Goal: Check status

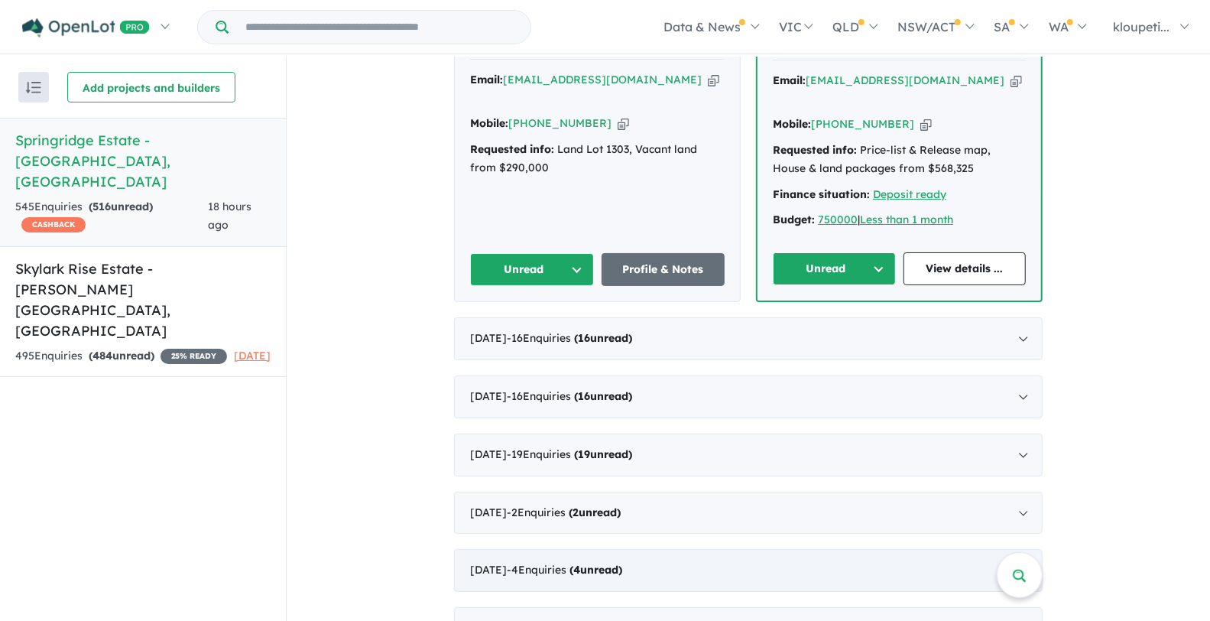
scroll to position [1104, 0]
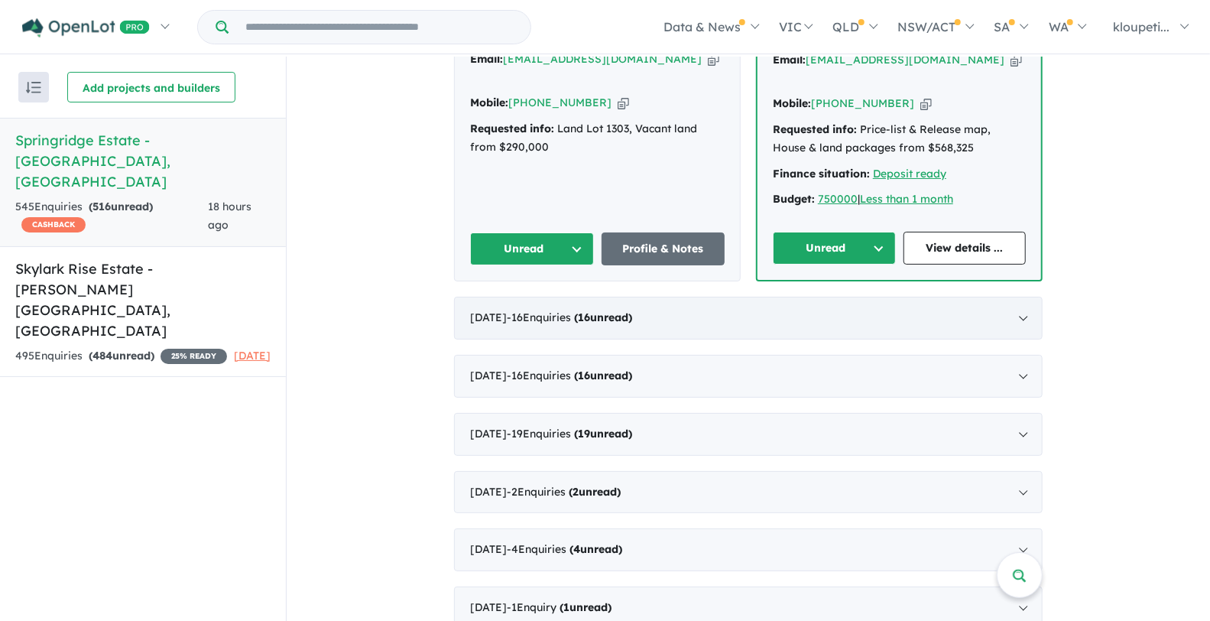
click at [632, 310] on strong "( 16 unread)" at bounding box center [603, 317] width 58 height 14
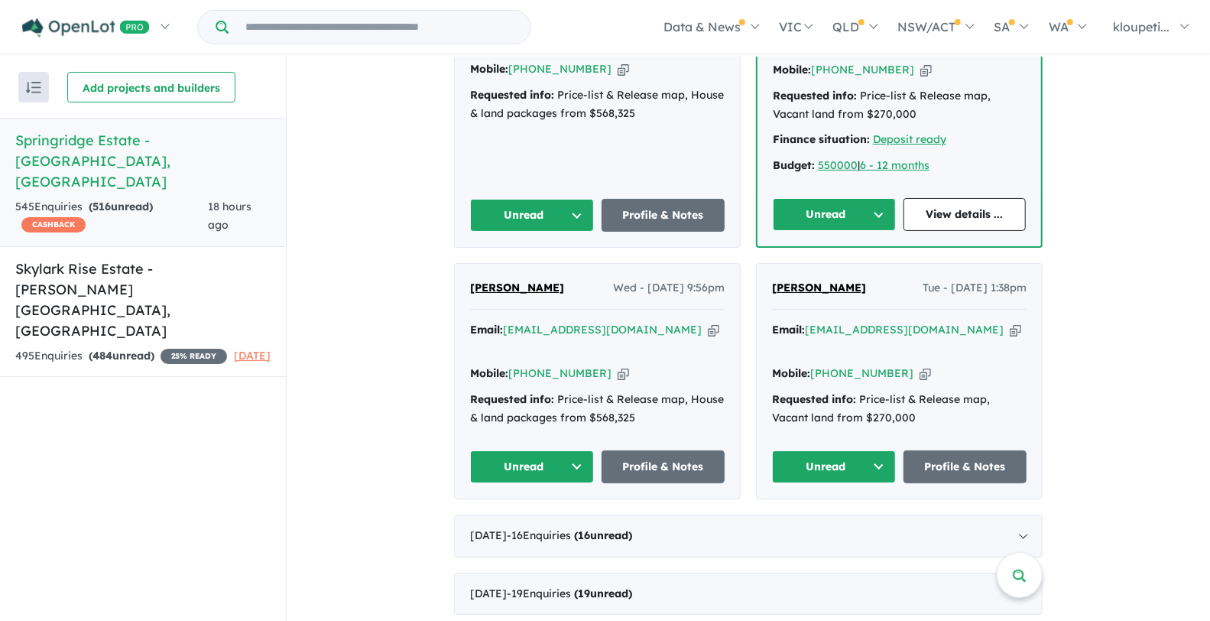
scroll to position [2686, 0]
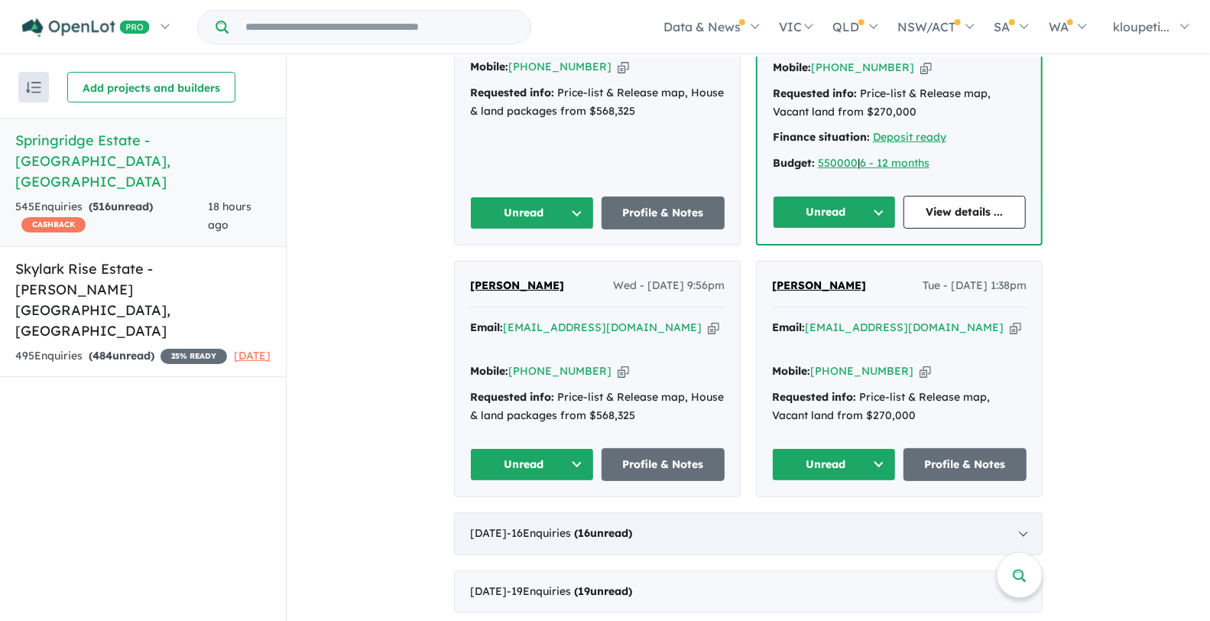
click at [668, 512] on div "[DATE] - 16 Enquir ies ( 16 unread)" at bounding box center [748, 533] width 588 height 43
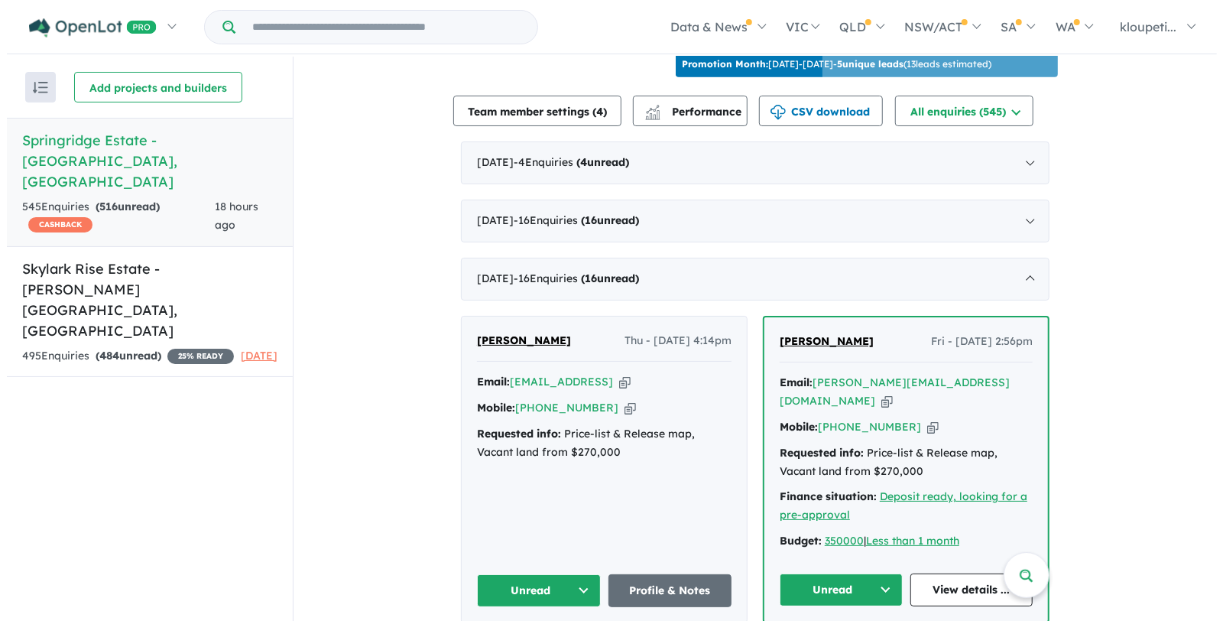
scroll to position [300, 0]
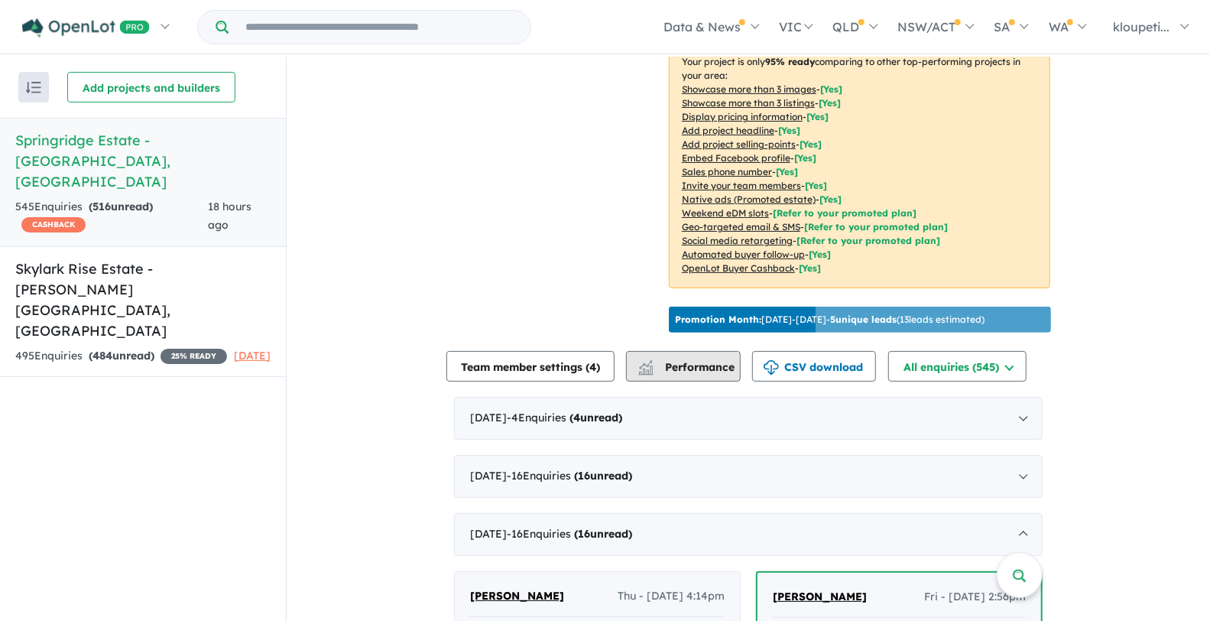
click at [678, 371] on span "Performance" at bounding box center [687, 367] width 94 height 14
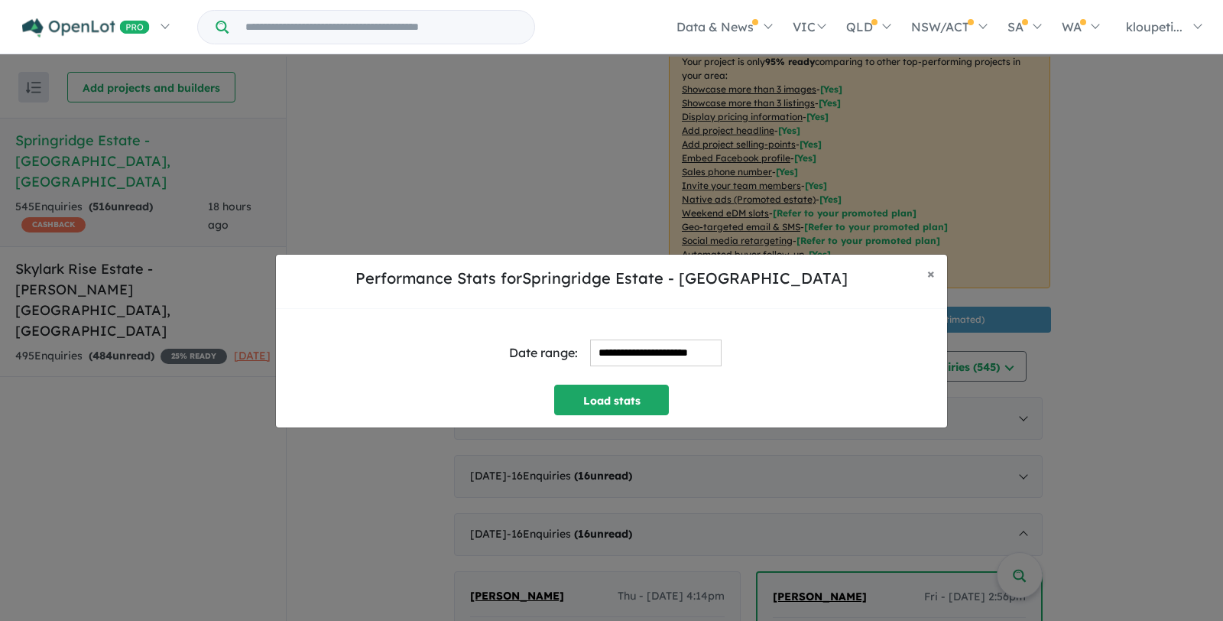
click at [709, 348] on input "**********" at bounding box center [655, 352] width 131 height 27
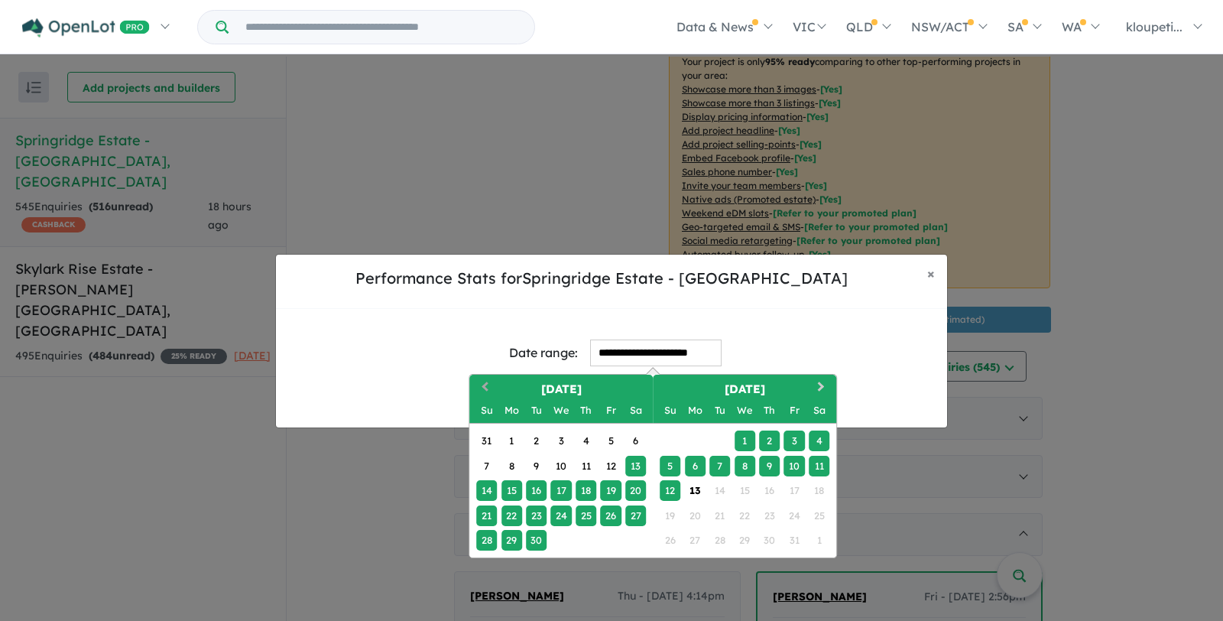
click at [483, 381] on button "Previous Month" at bounding box center [483, 388] width 24 height 24
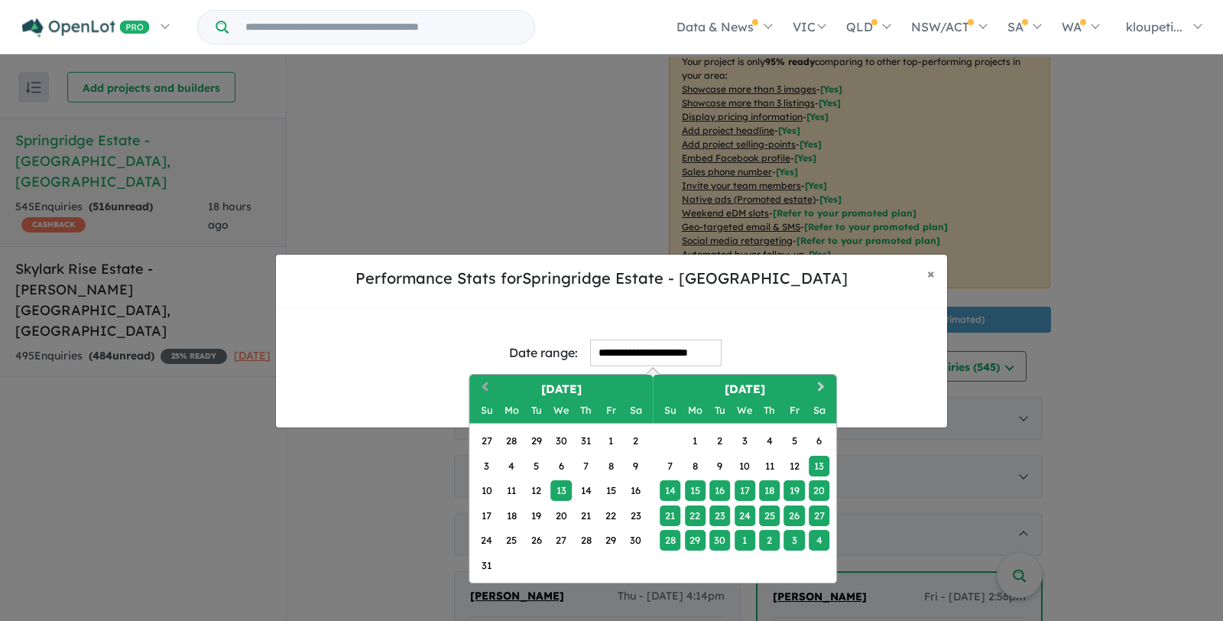
click at [483, 381] on button "Previous Month" at bounding box center [483, 388] width 24 height 24
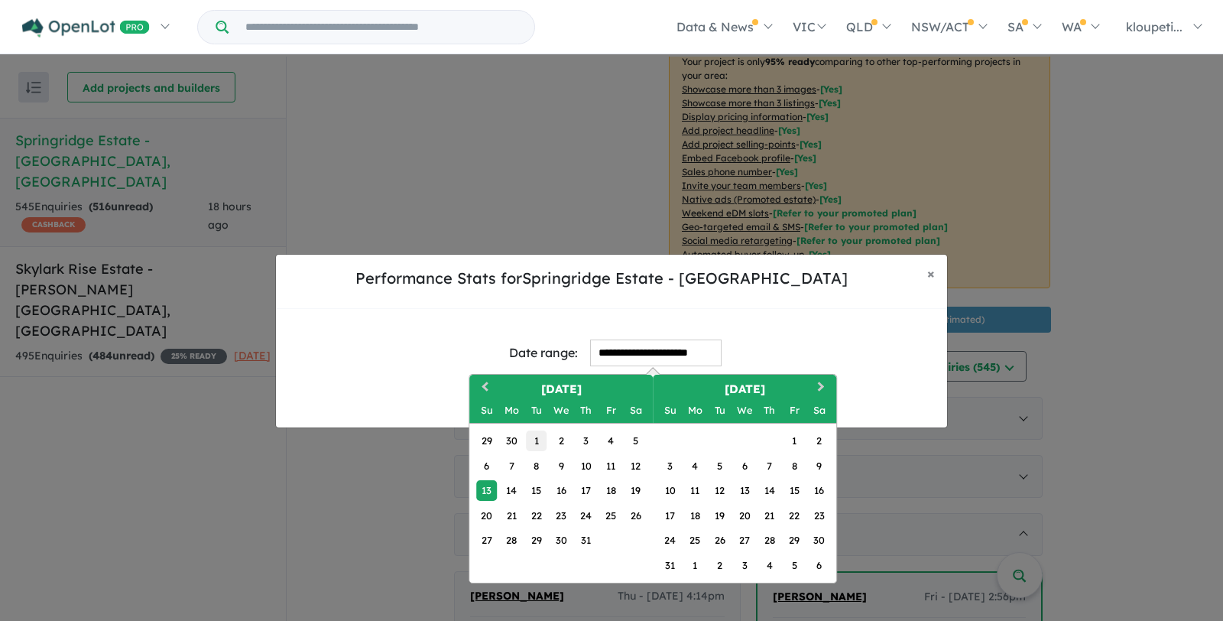
click at [534, 443] on div "1" at bounding box center [536, 440] width 21 height 21
click at [824, 391] on button "Next Month" at bounding box center [822, 388] width 24 height 24
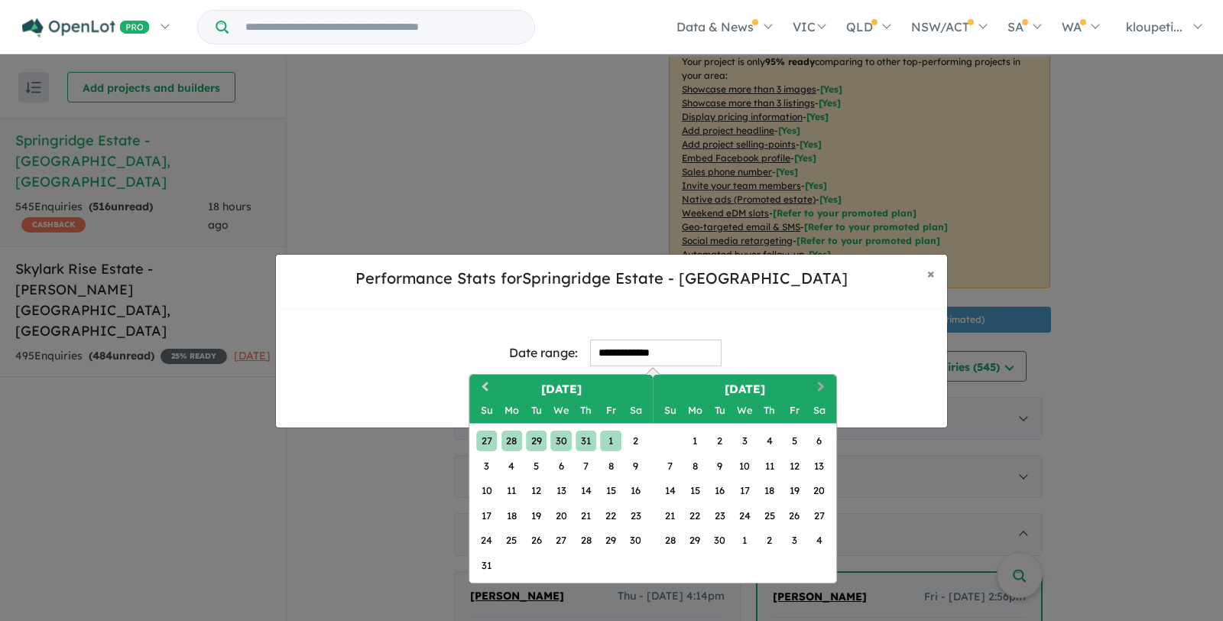
click at [822, 391] on button "Next Month" at bounding box center [822, 388] width 24 height 24
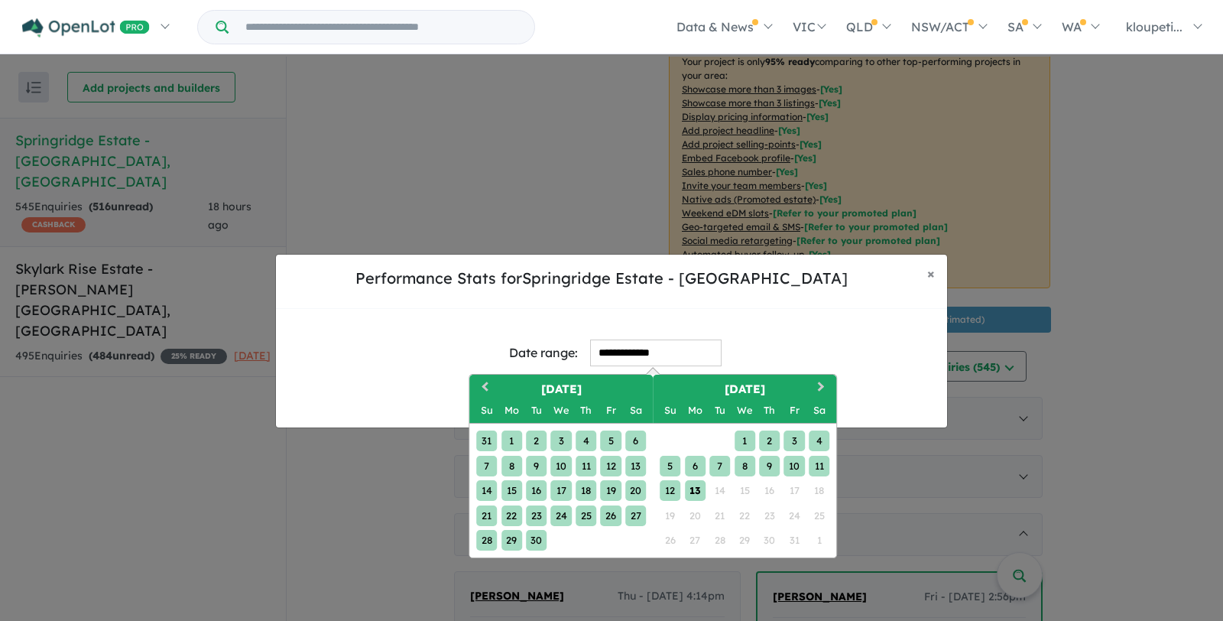
click at [695, 491] on div "13" at bounding box center [695, 490] width 21 height 21
type input "**********"
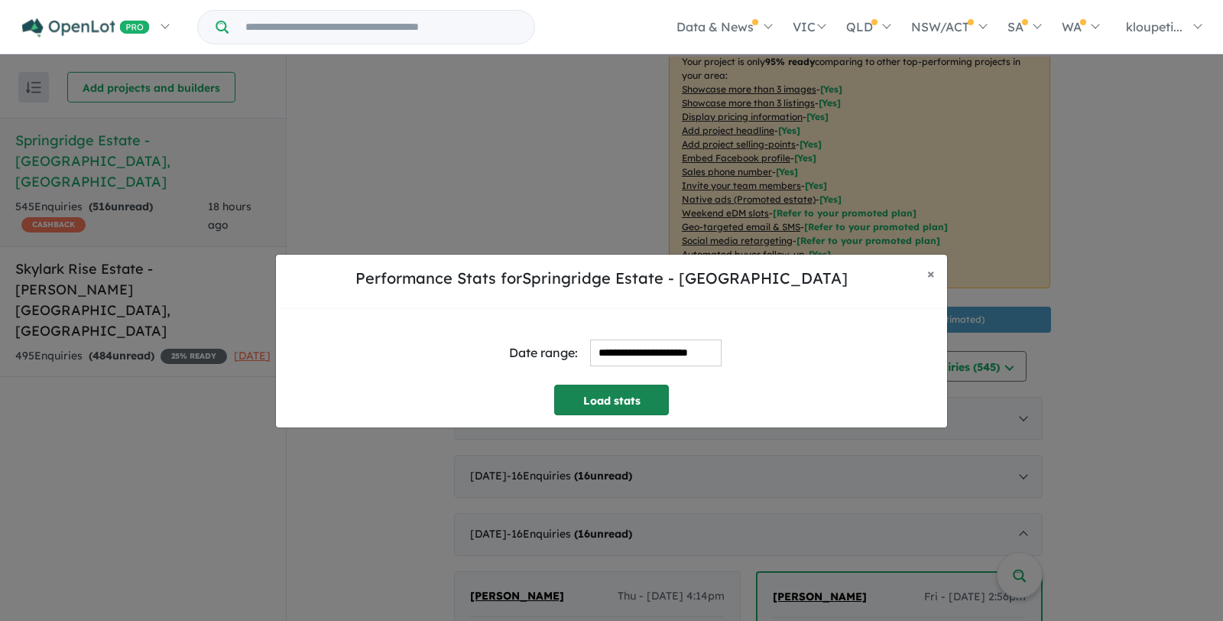
click at [632, 407] on button "Load stats" at bounding box center [611, 399] width 115 height 31
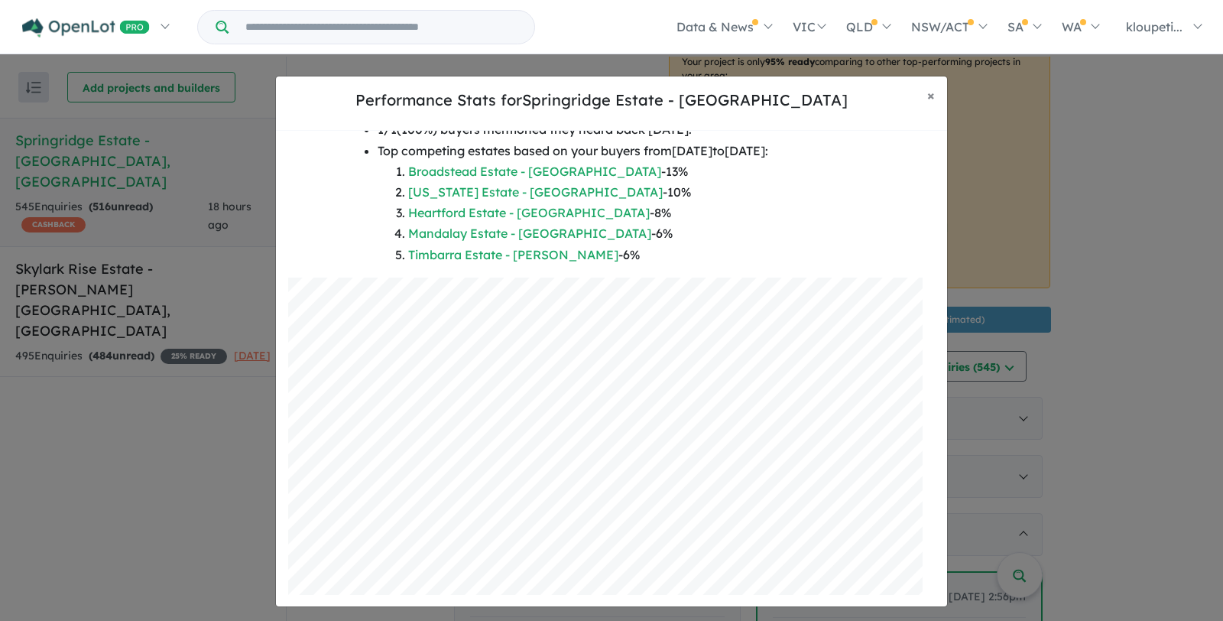
scroll to position [0, 0]
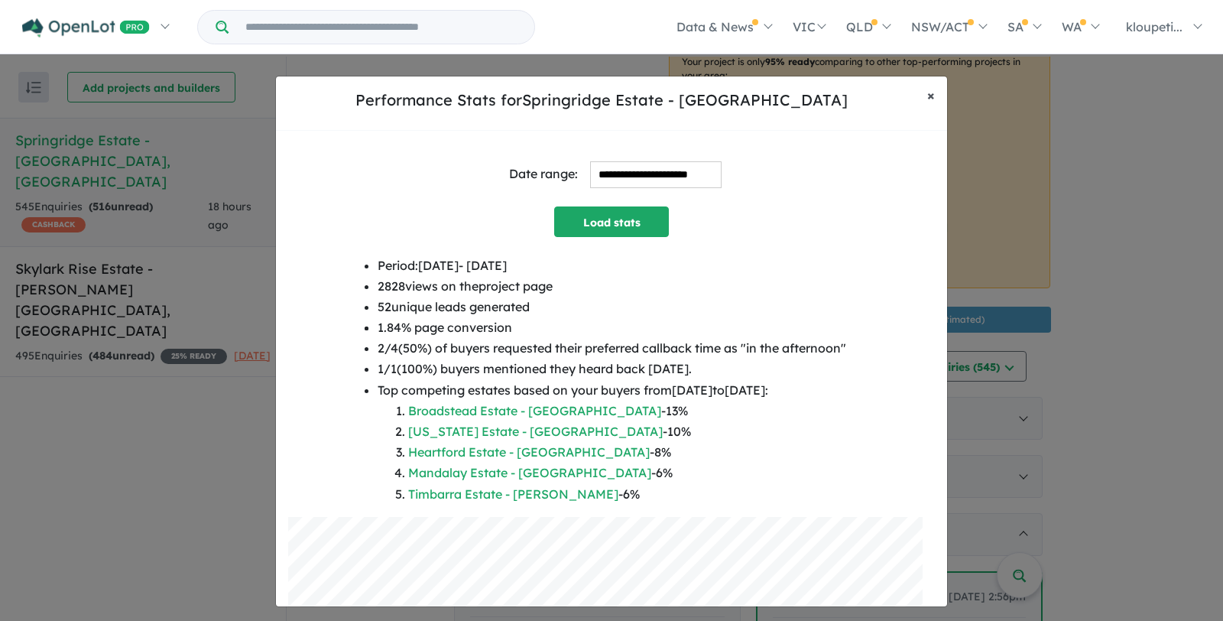
click at [940, 88] on button "× Close" at bounding box center [931, 95] width 32 height 38
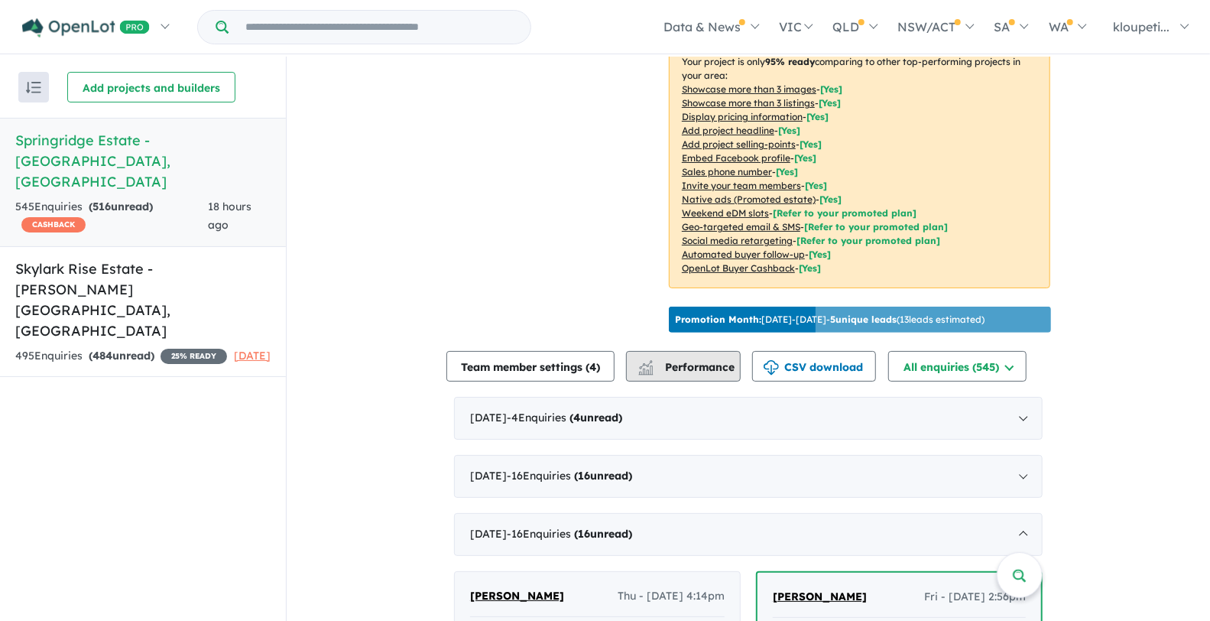
click at [725, 374] on span "Performance" at bounding box center [687, 367] width 94 height 14
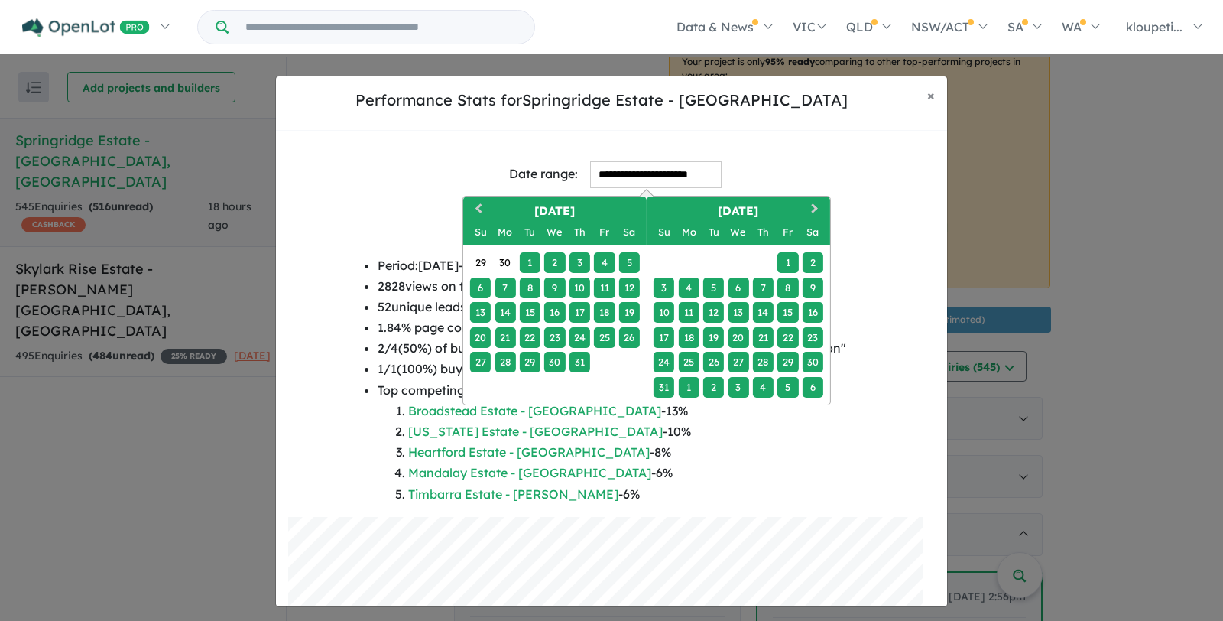
click at [644, 175] on input "**********" at bounding box center [655, 174] width 131 height 27
click at [475, 209] on button "Previous Month" at bounding box center [477, 210] width 24 height 24
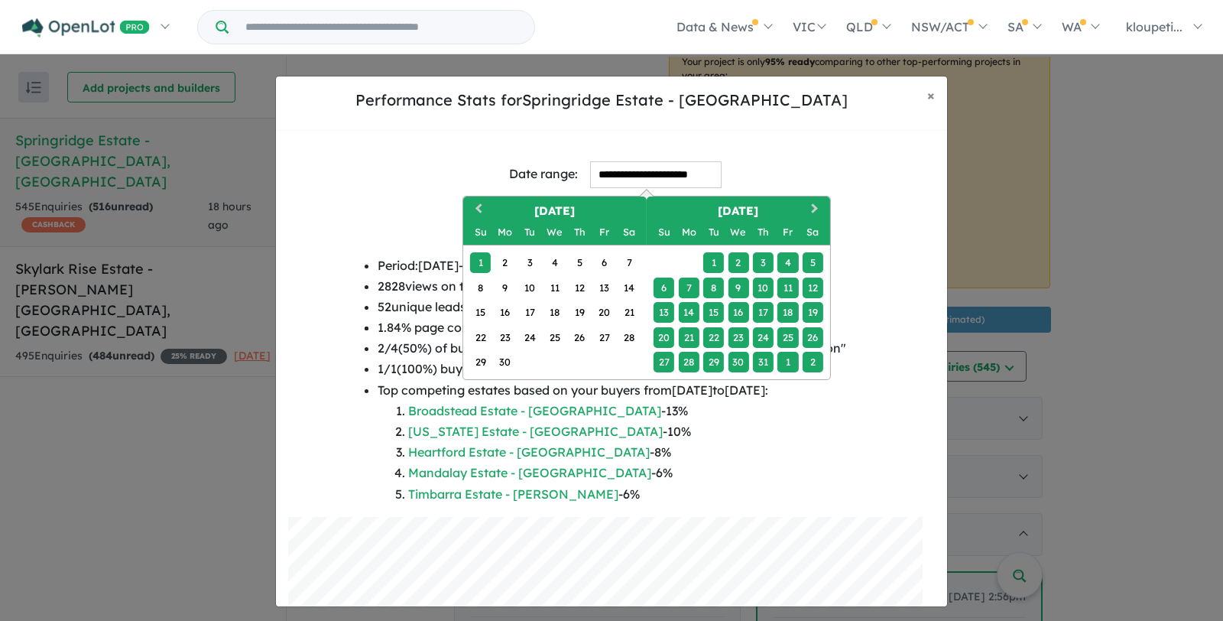
click at [486, 265] on div "1" at bounding box center [480, 262] width 21 height 21
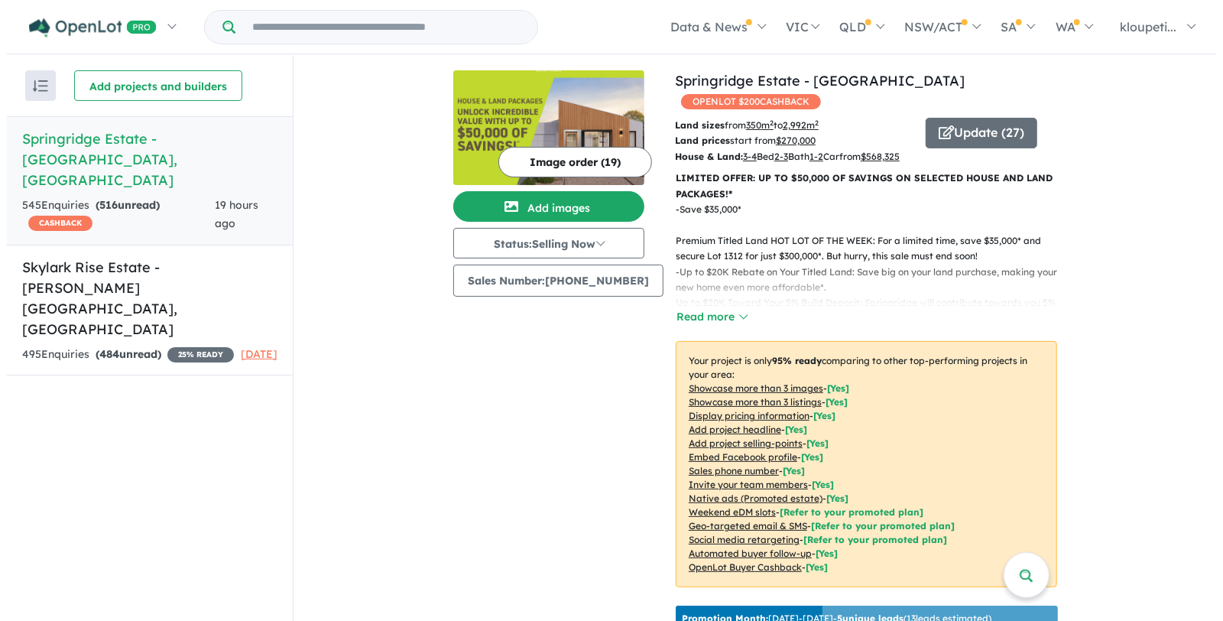
scroll to position [339, 0]
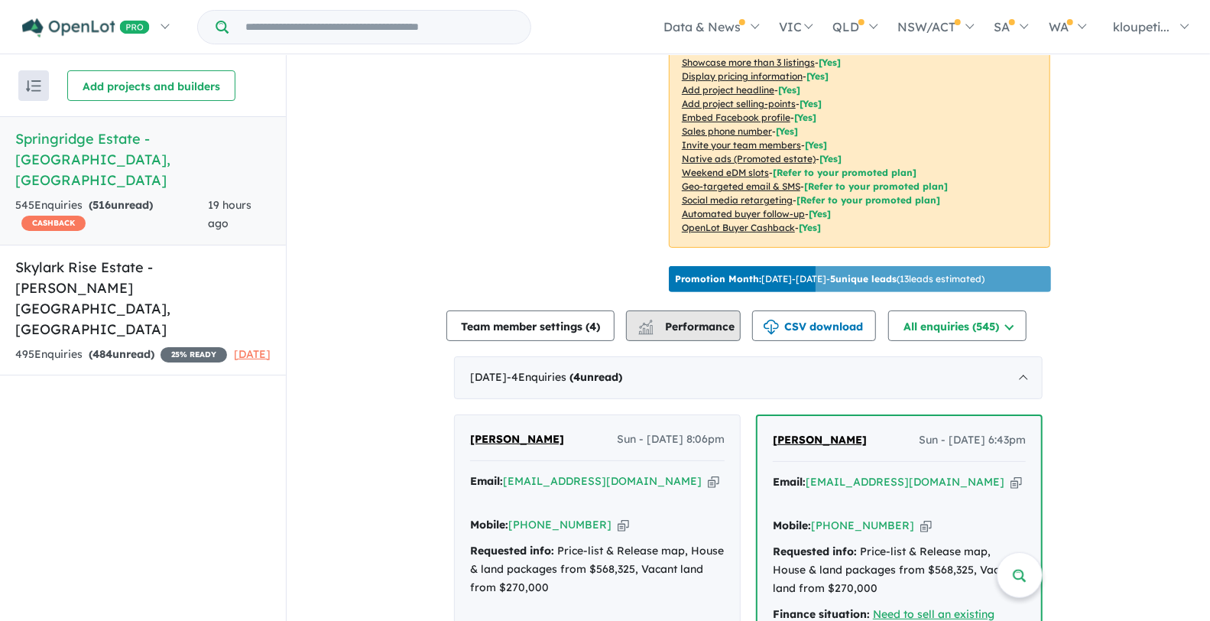
click at [689, 333] on span "Performance" at bounding box center [687, 326] width 94 height 14
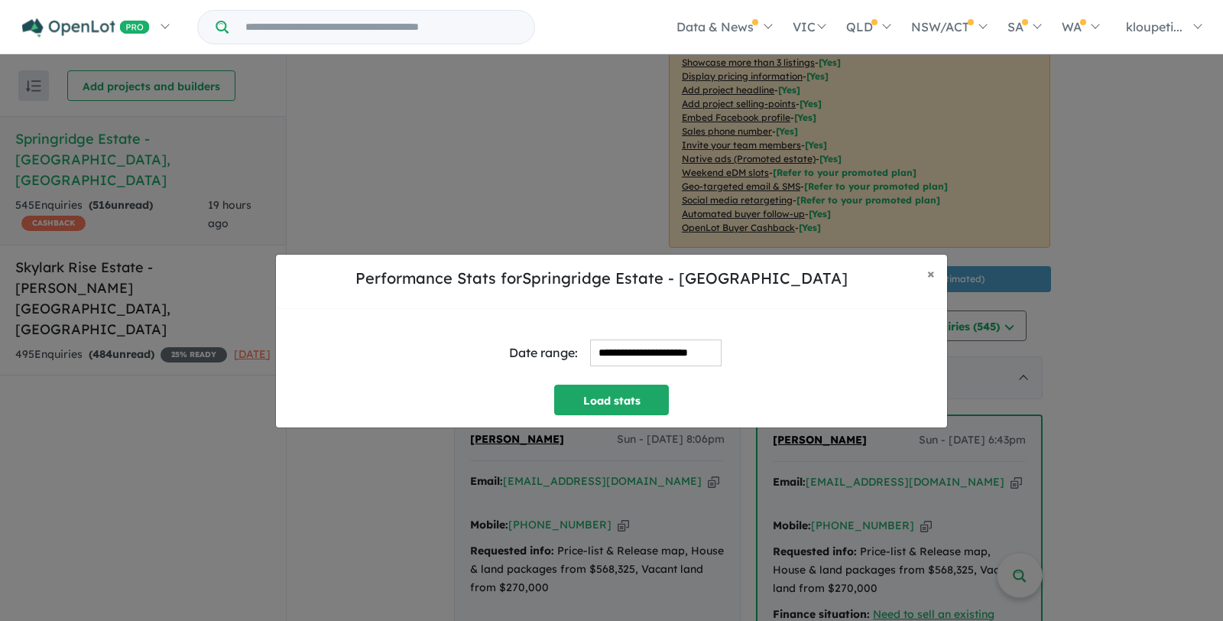
click at [616, 357] on input "**********" at bounding box center [655, 352] width 131 height 27
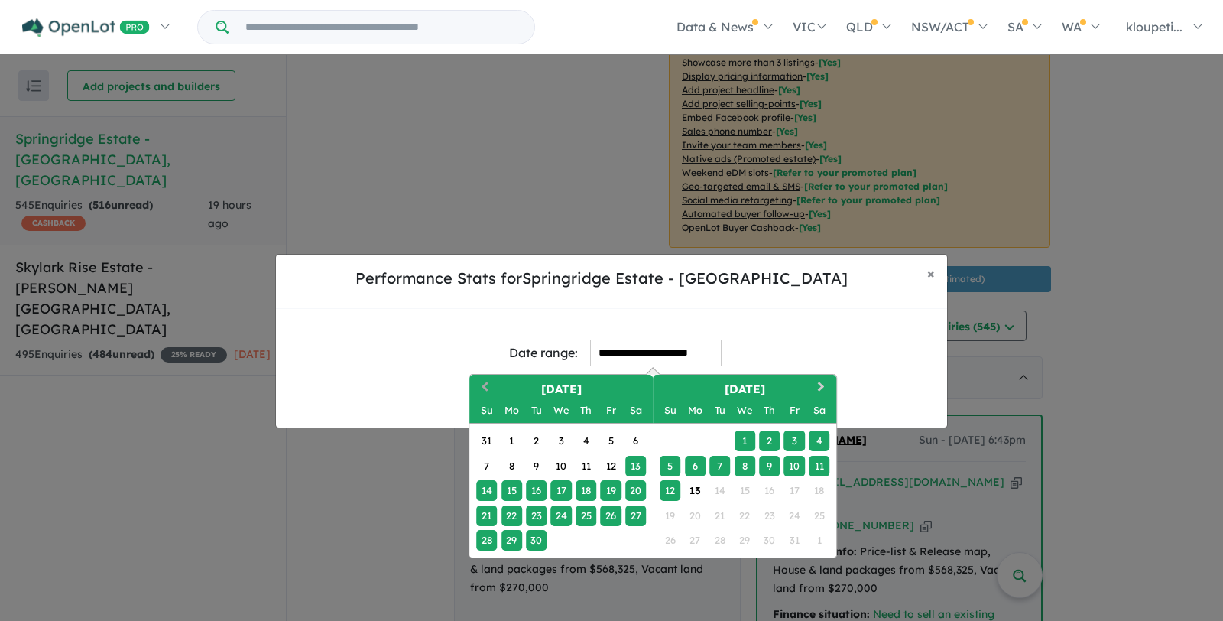
click at [485, 386] on span "Previous Month" at bounding box center [485, 387] width 0 height 19
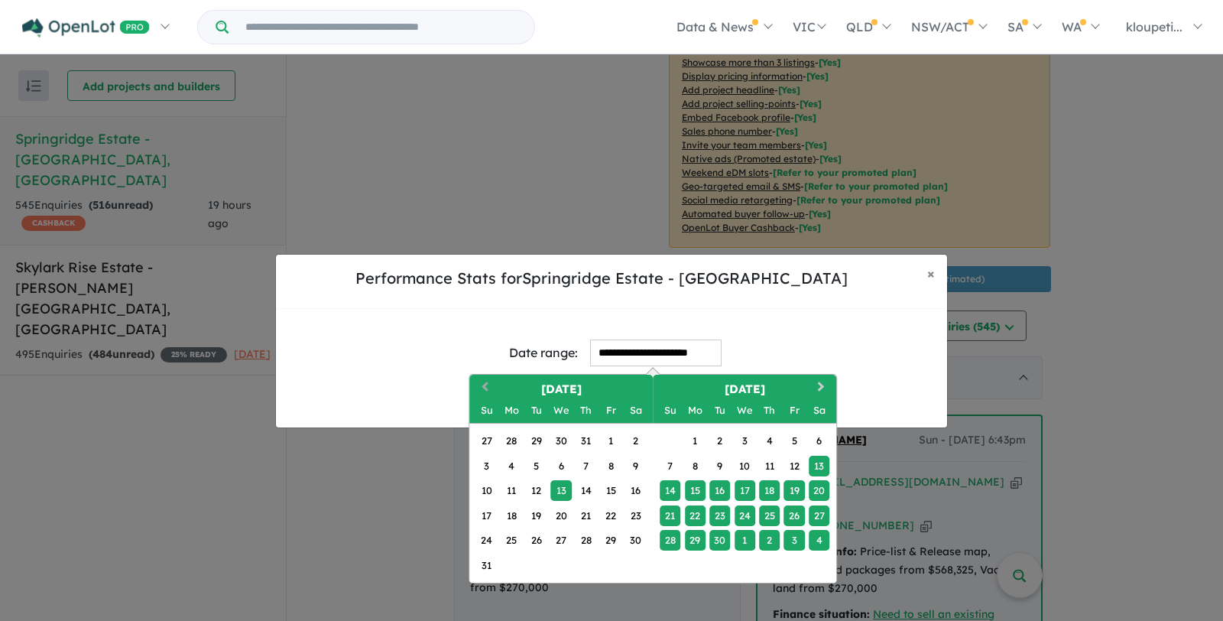
click at [485, 386] on span "Previous Month" at bounding box center [485, 387] width 0 height 19
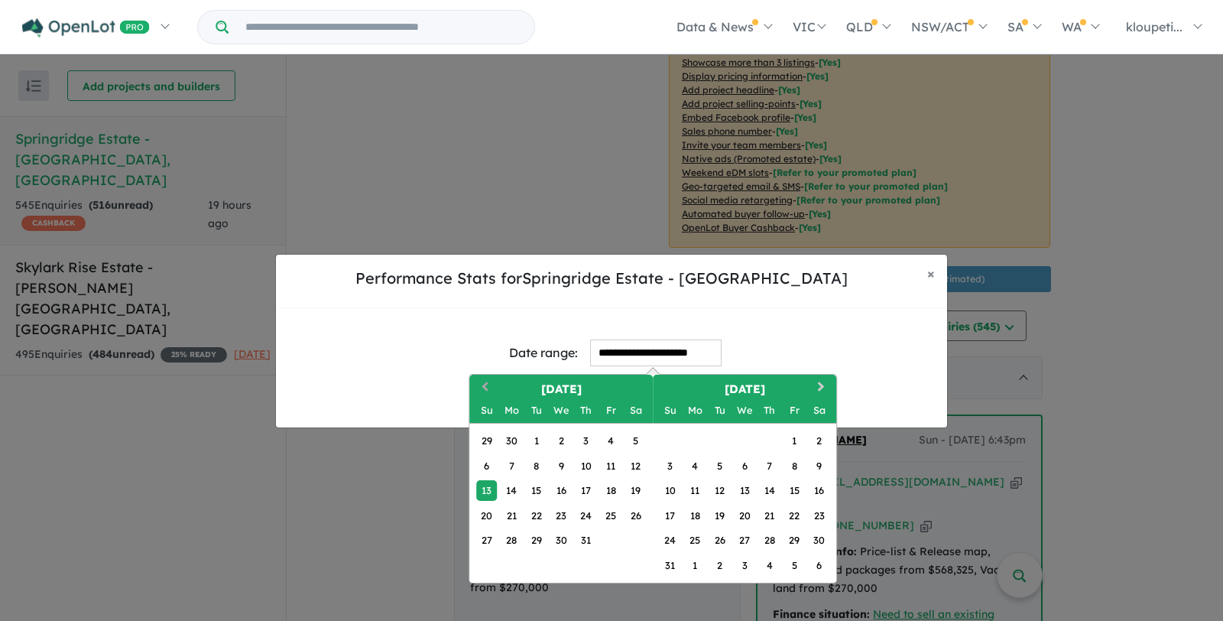
click at [485, 386] on span "Previous Month" at bounding box center [485, 387] width 0 height 19
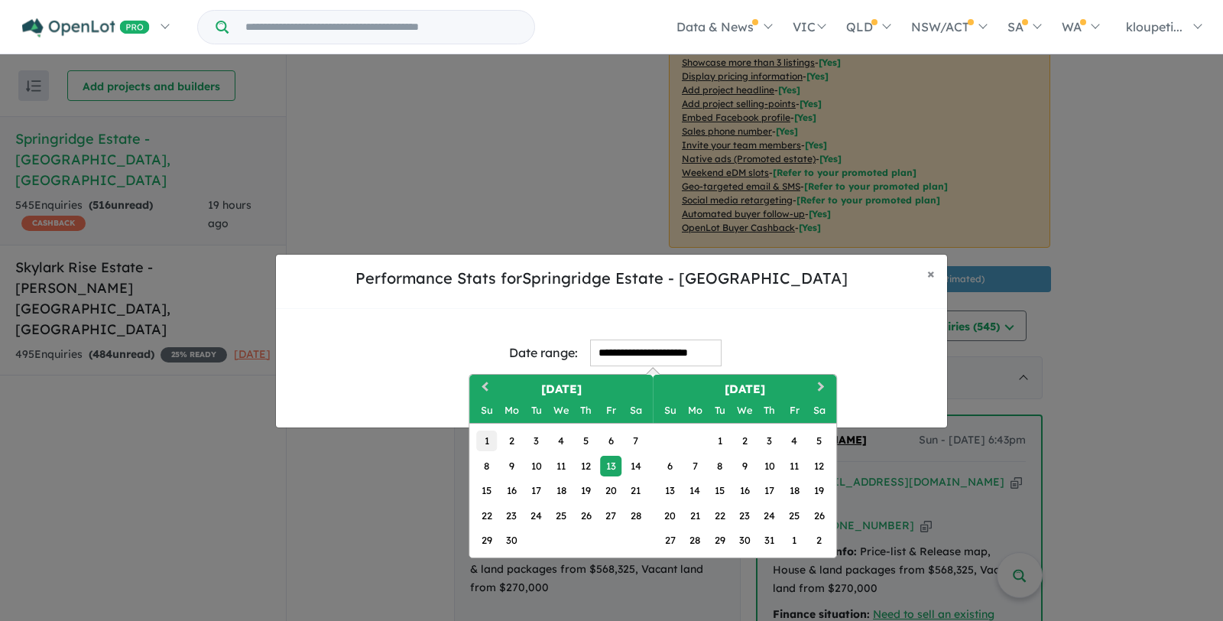
click at [477, 441] on div "1" at bounding box center [486, 440] width 21 height 21
click at [815, 379] on button "Next Month" at bounding box center [822, 388] width 24 height 24
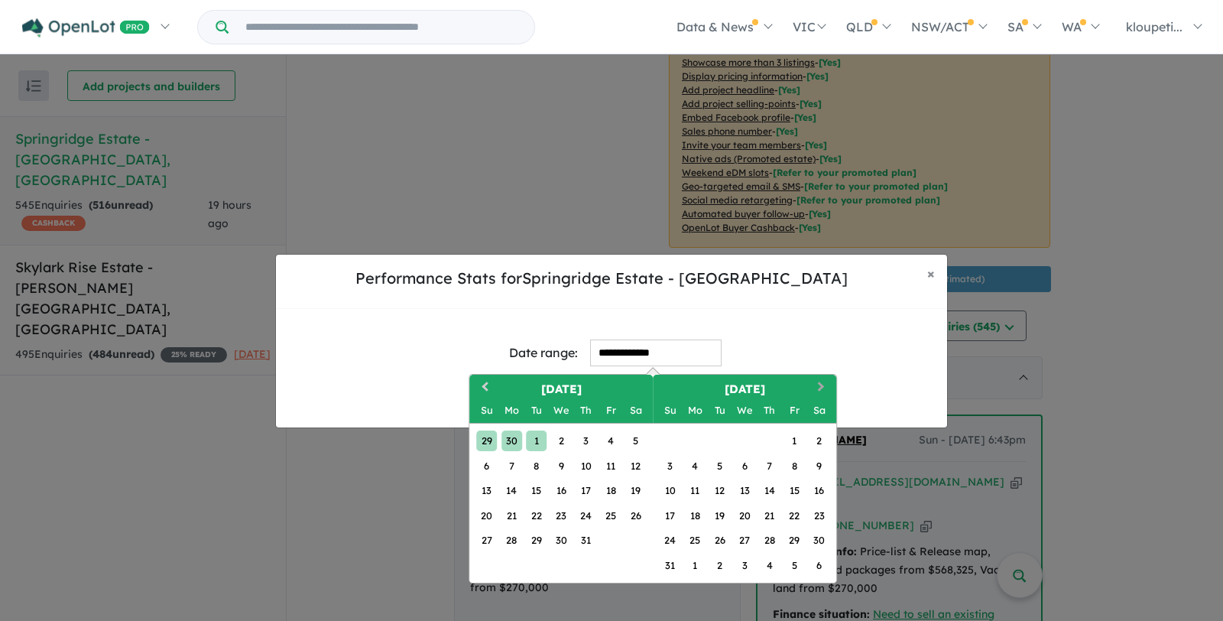
click at [815, 378] on button "Next Month" at bounding box center [822, 388] width 24 height 24
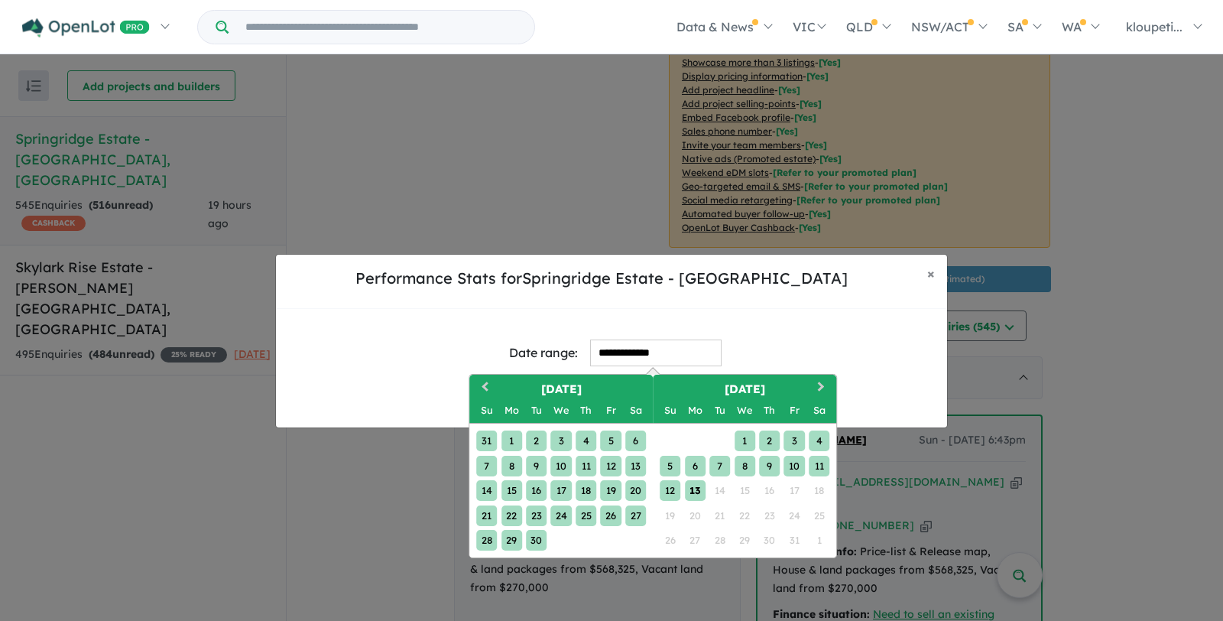
click at [693, 490] on div "13" at bounding box center [695, 490] width 21 height 21
type input "**********"
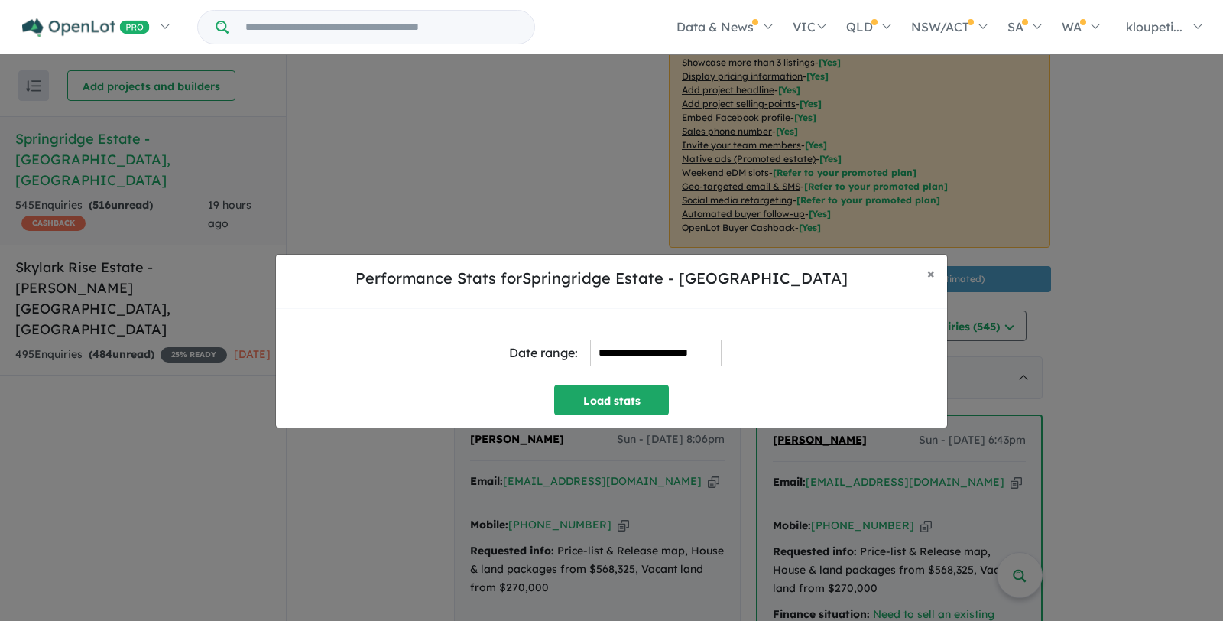
click at [640, 417] on div "**********" at bounding box center [611, 368] width 671 height 118
click at [632, 399] on button "Load stats" at bounding box center [611, 399] width 115 height 31
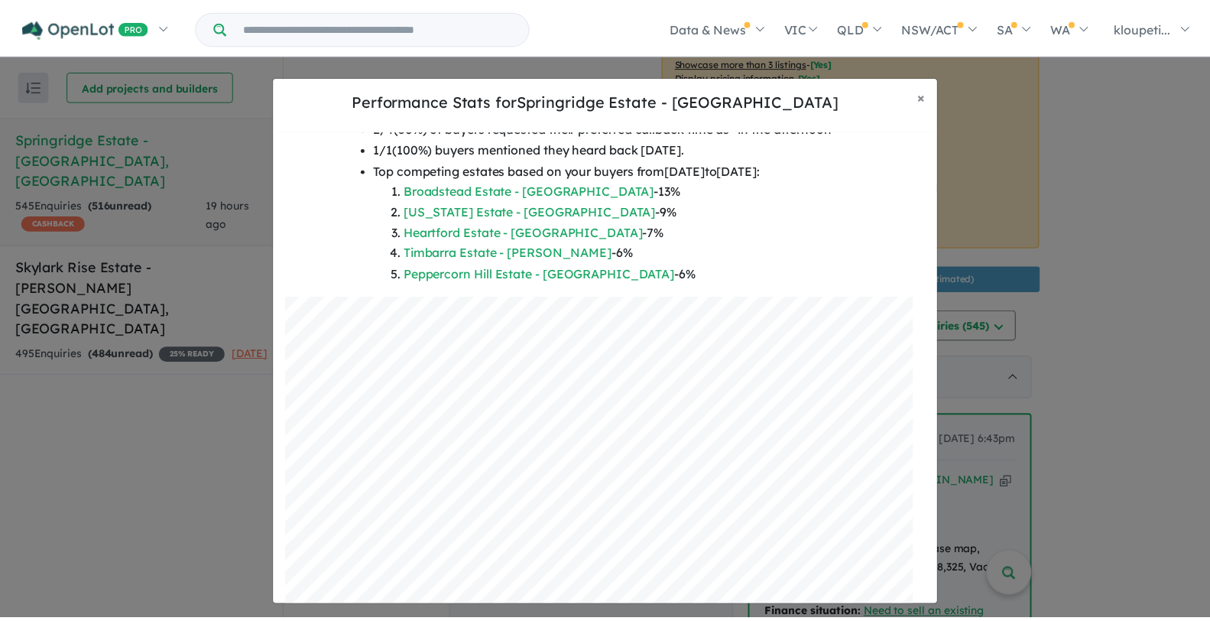
scroll to position [239, 0]
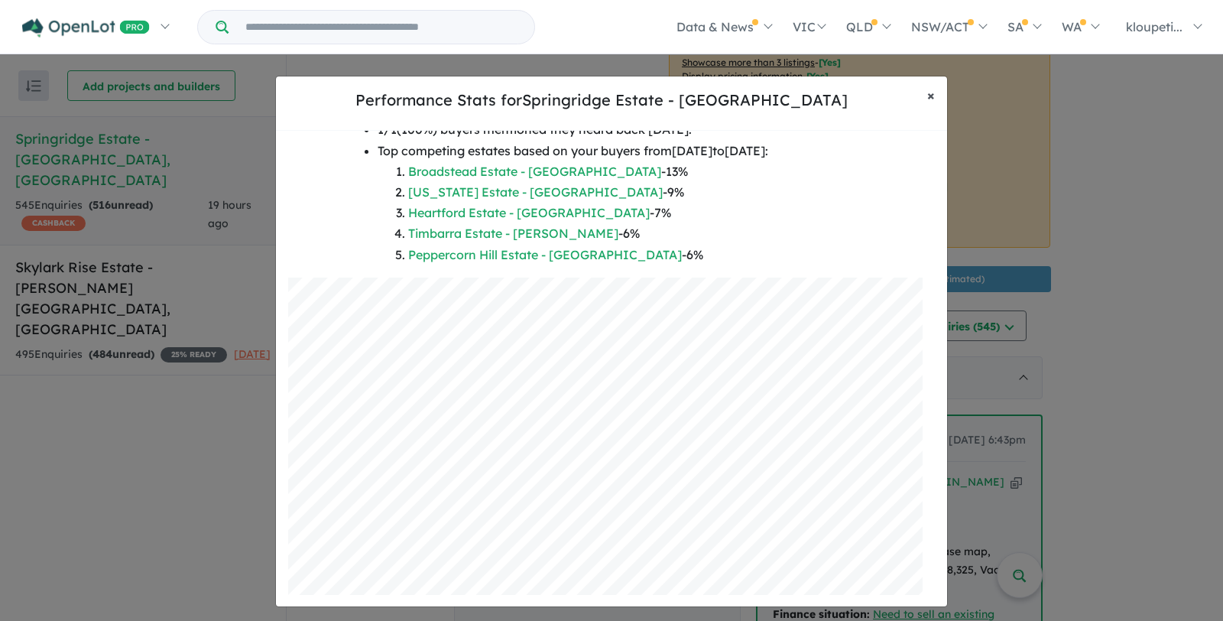
click at [944, 96] on button "× Close" at bounding box center [931, 95] width 32 height 38
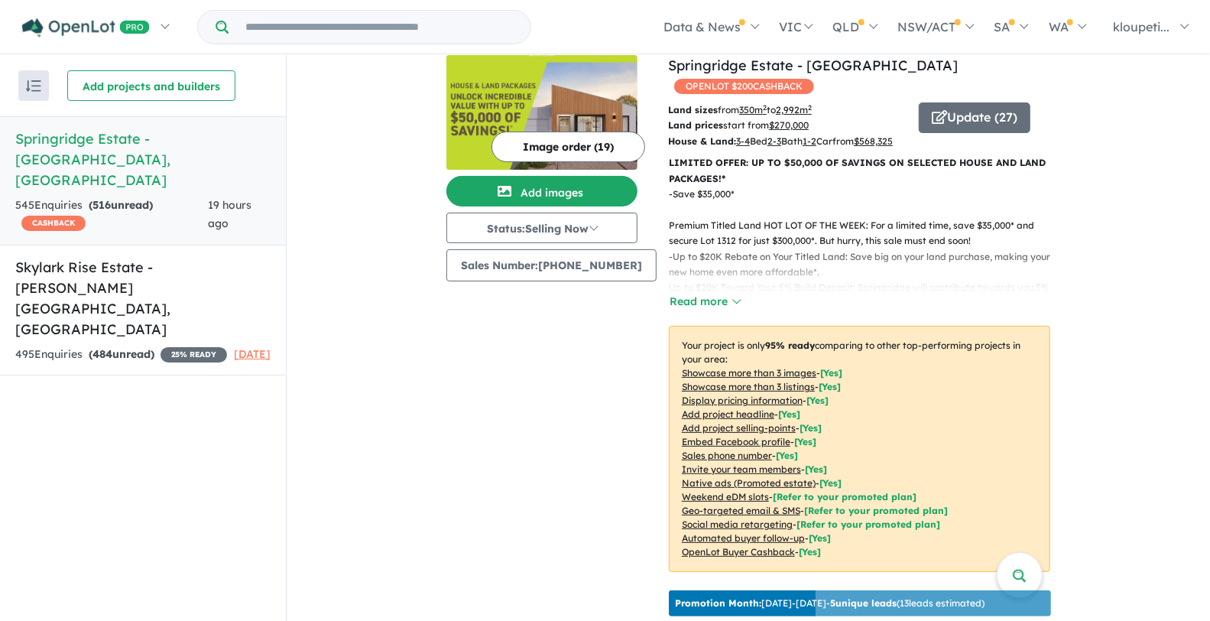
scroll to position [0, 0]
